Goal: Obtain resource: Download file/media

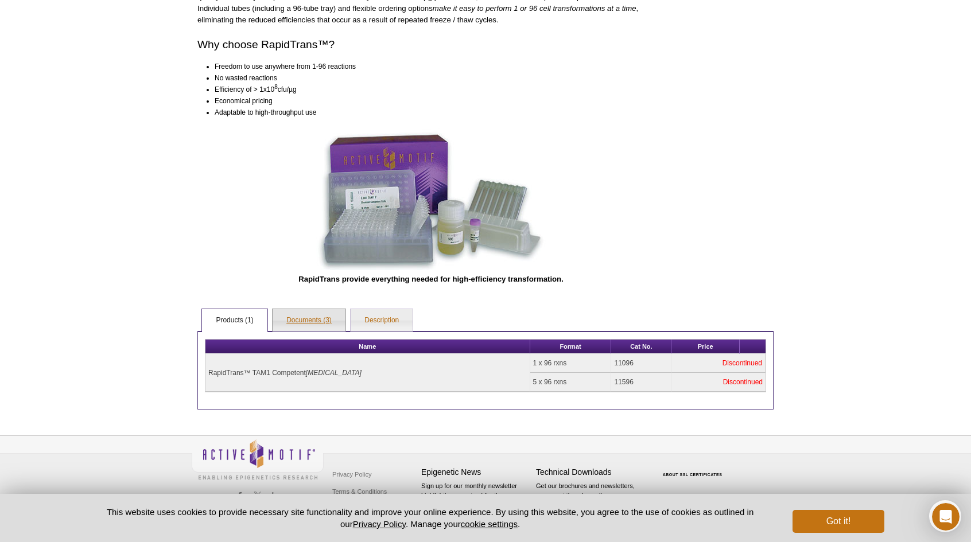
click at [316, 319] on link "Documents (3)" at bounding box center [309, 320] width 73 height 23
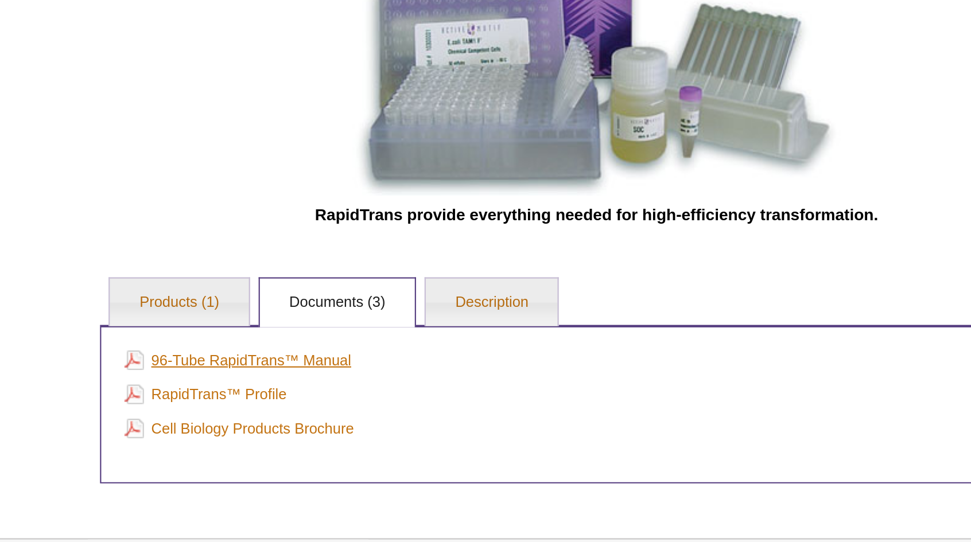
scroll to position [320, 0]
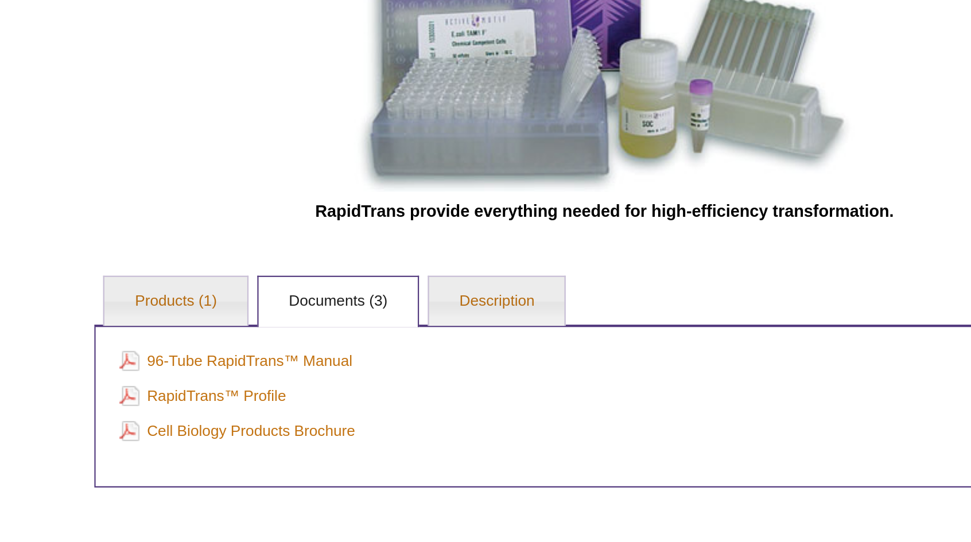
click at [347, 343] on div "96-Tube RapidTrans™ Manual RapidTrans™ Profile Cell Biology Products Brochure" at bounding box center [485, 380] width 576 height 75
click at [372, 332] on link "Description" at bounding box center [382, 332] width 62 height 23
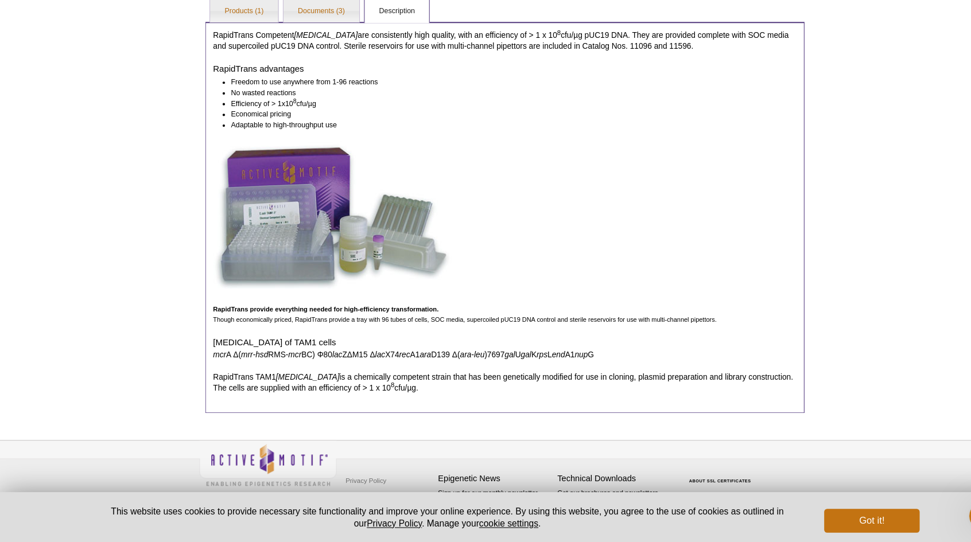
scroll to position [621, 0]
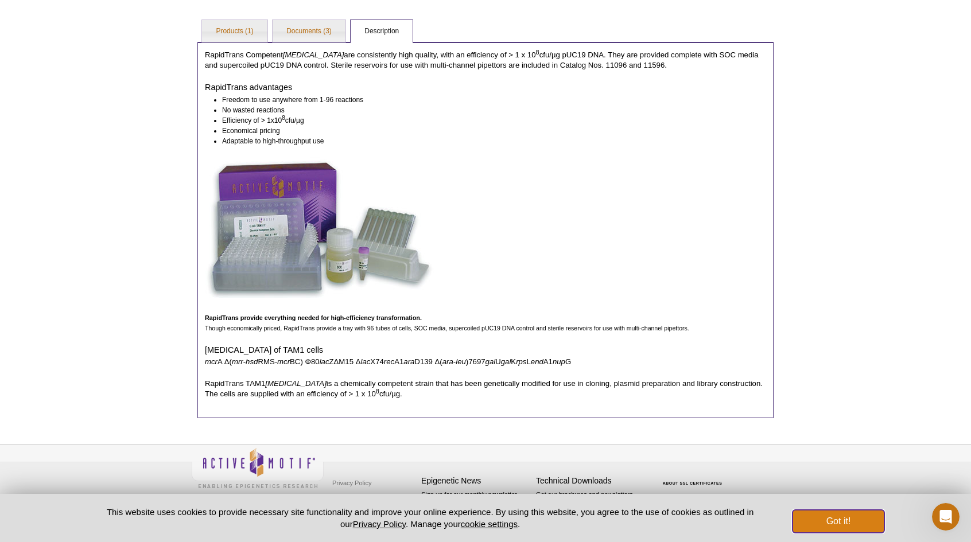
click at [842, 523] on button "Got it!" at bounding box center [839, 521] width 92 height 23
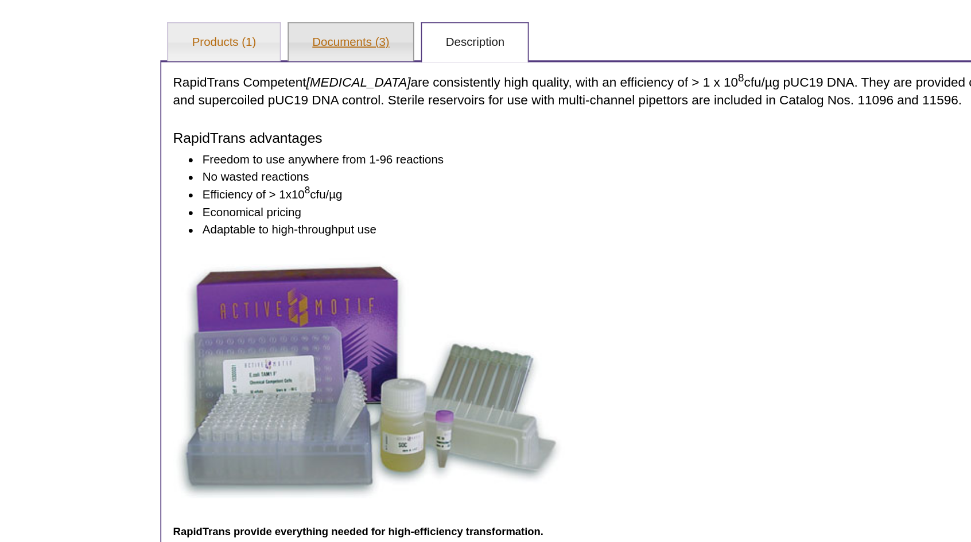
click at [292, 34] on link "Documents (3)" at bounding box center [309, 31] width 73 height 23
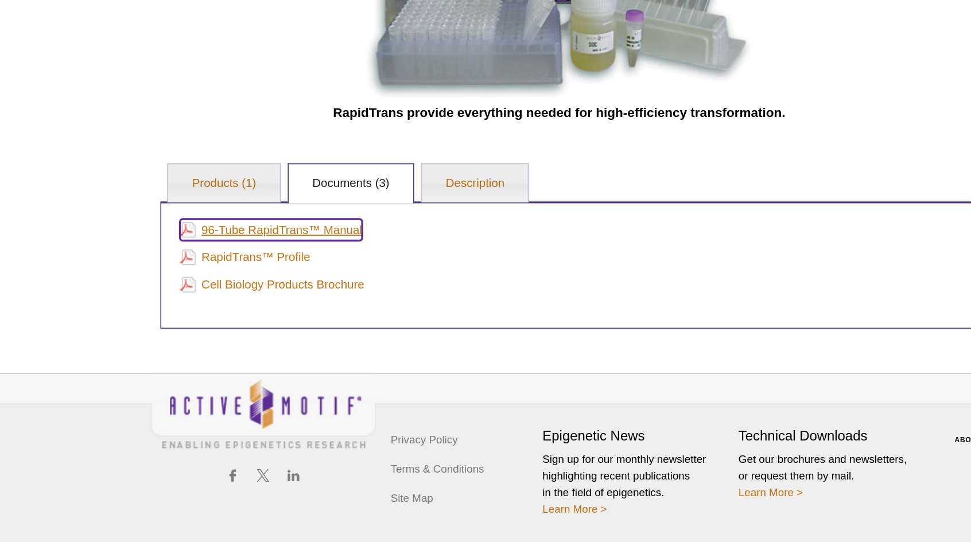
click at [259, 360] on link "96-Tube RapidTrans™ Manual" at bounding box center [262, 359] width 107 height 13
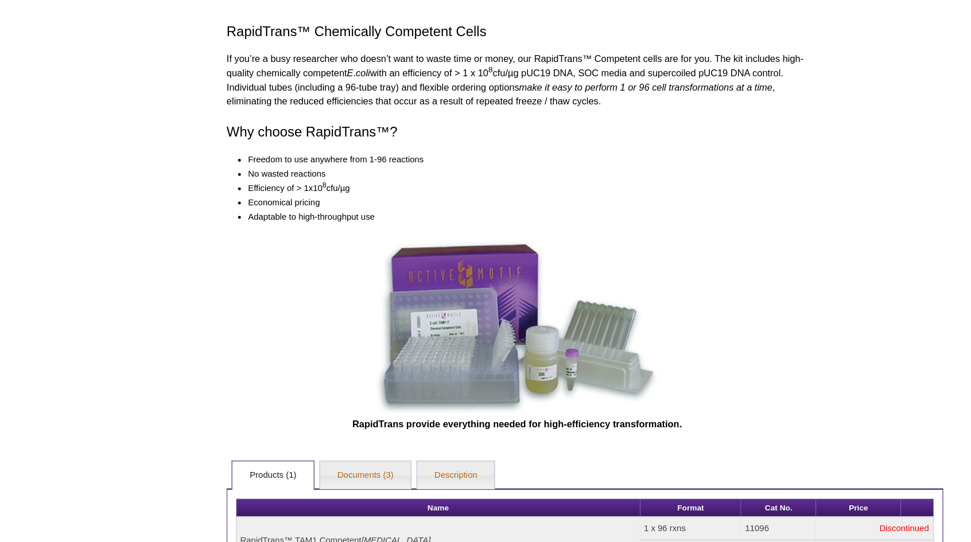
scroll to position [320, 0]
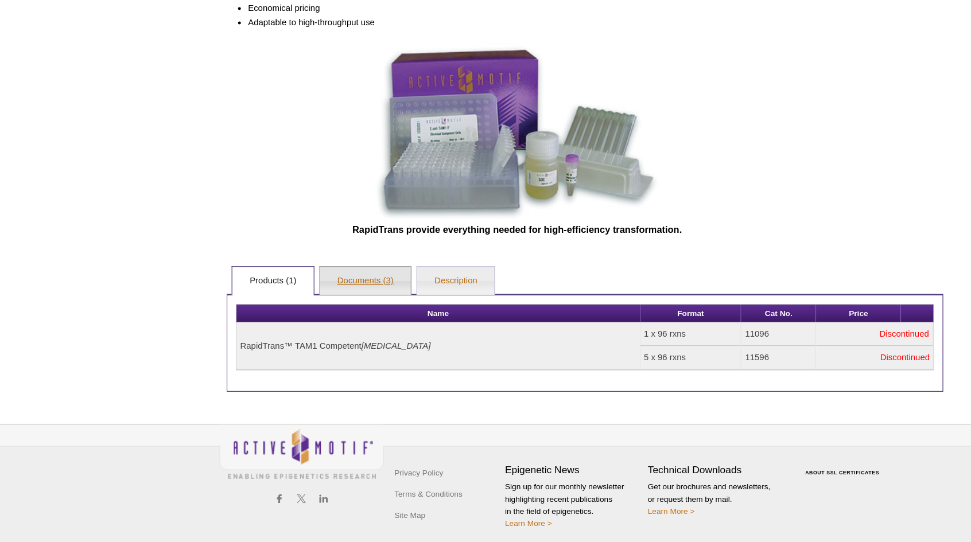
click at [320, 337] on link "Documents (3)" at bounding box center [309, 332] width 73 height 23
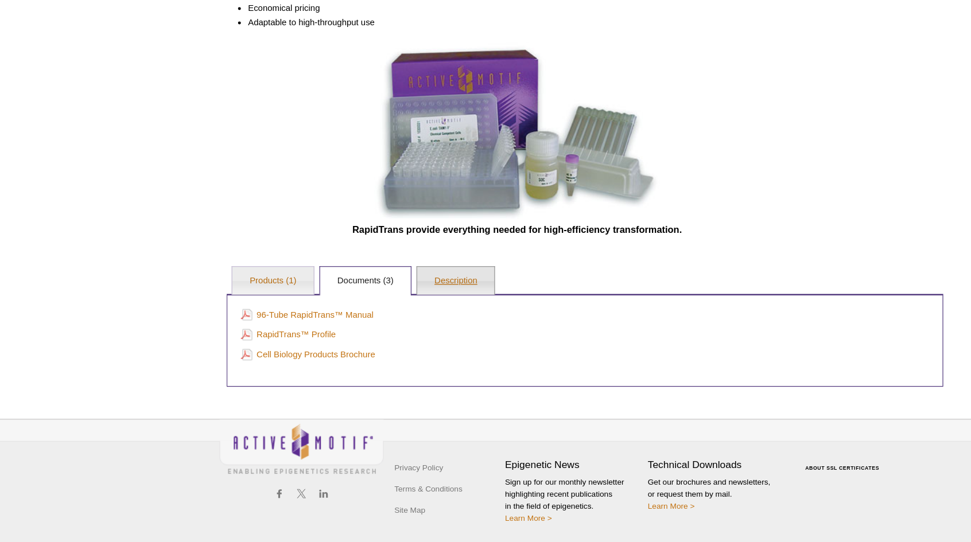
click at [392, 321] on link "Description" at bounding box center [382, 332] width 62 height 23
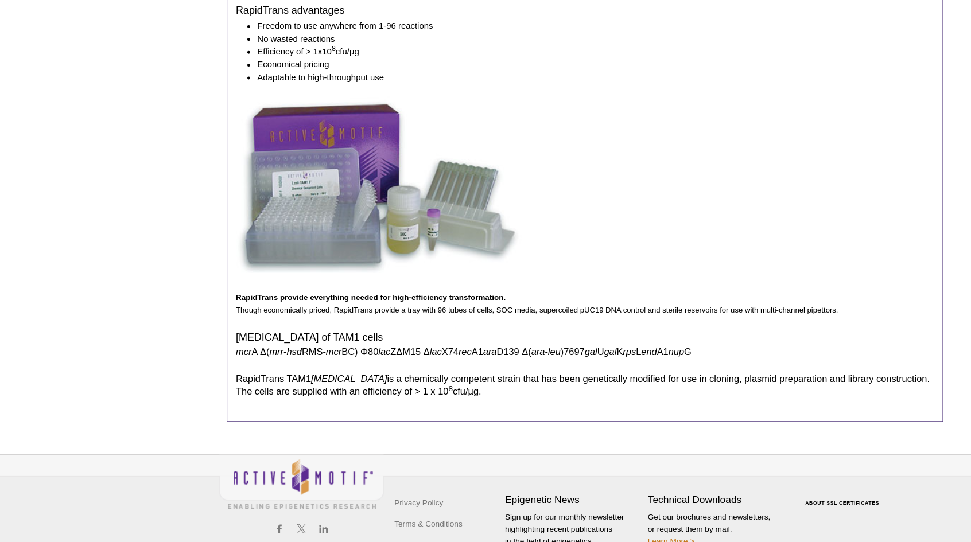
scroll to position [595, 0]
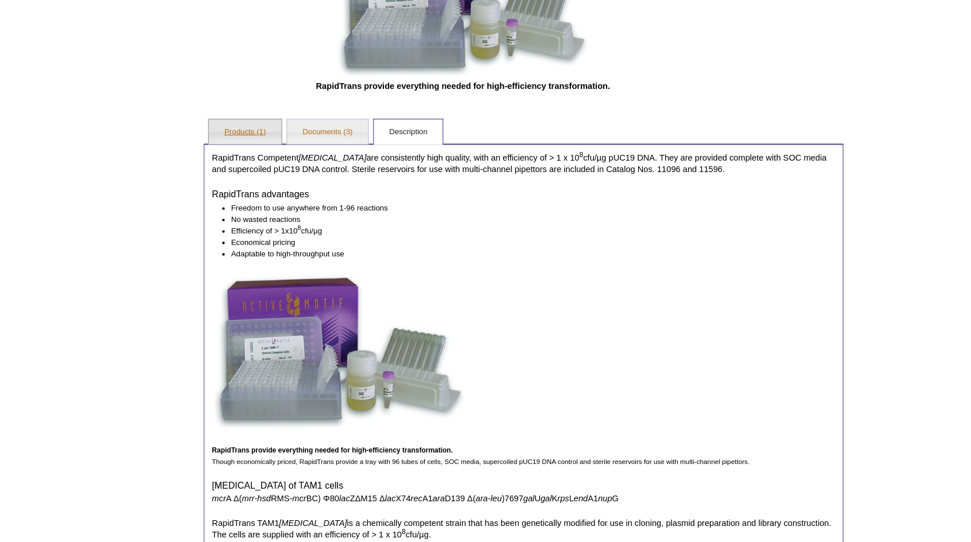
click at [239, 116] on link "Products (1)" at bounding box center [234, 119] width 65 height 23
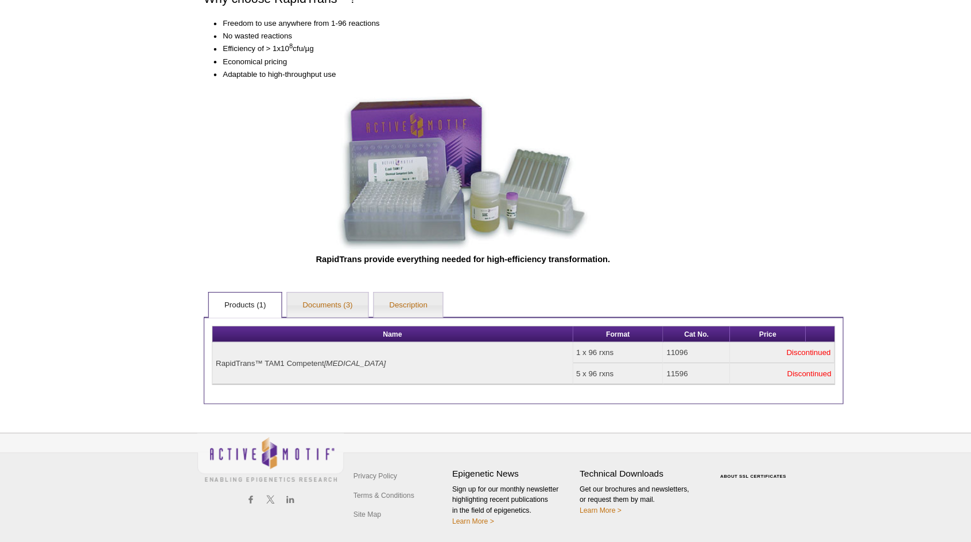
click at [581, 379] on td "1 x 96 rxns" at bounding box center [570, 371] width 81 height 19
click at [735, 364] on td "Discontinued" at bounding box center [718, 371] width 94 height 19
click at [725, 374] on td "Discontinued" at bounding box center [718, 371] width 94 height 19
click at [310, 325] on link "Documents (3)" at bounding box center [309, 328] width 73 height 23
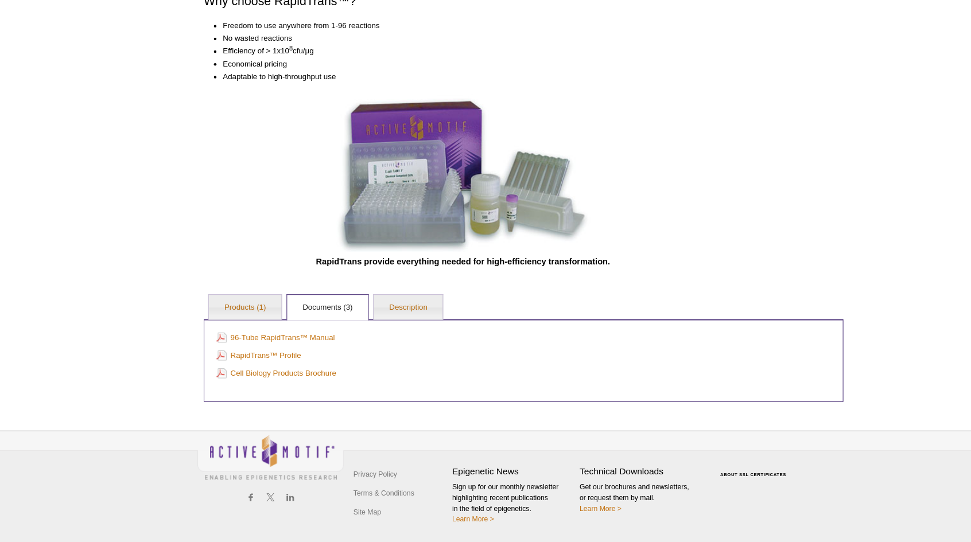
scroll to position [320, 0]
click at [274, 371] on link "RapidTrans™ Profile" at bounding box center [247, 375] width 76 height 13
